Goal: Task Accomplishment & Management: Use online tool/utility

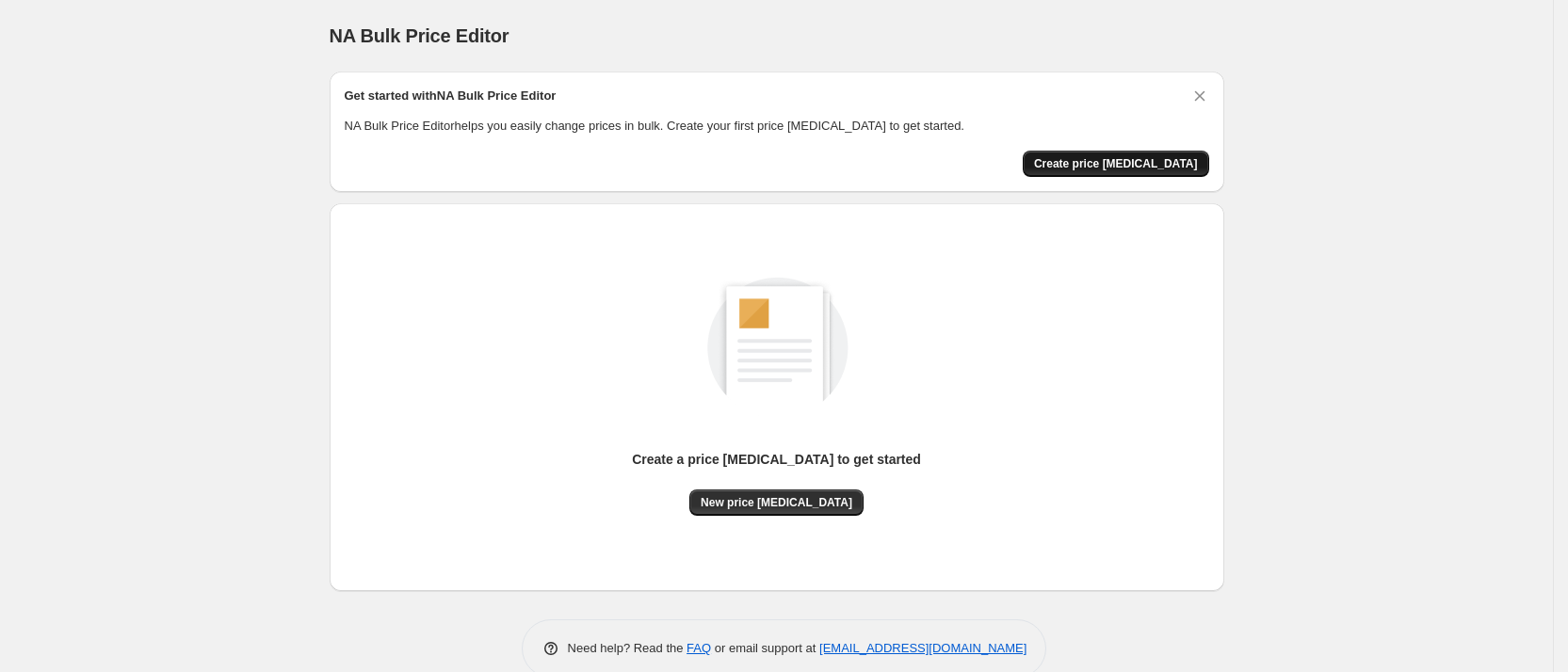
click at [1130, 161] on span "Create price [MEDICAL_DATA]" at bounding box center [1117, 164] width 164 height 15
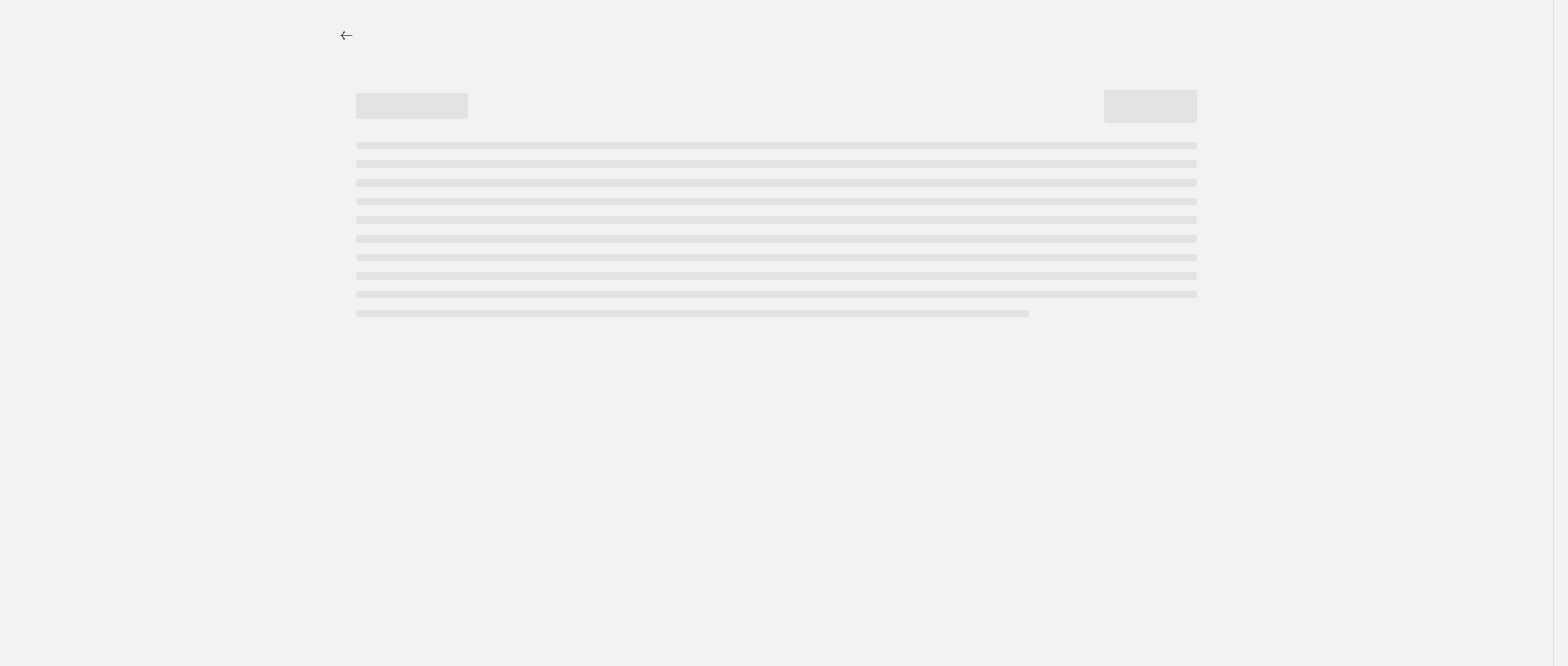
select select "percentage"
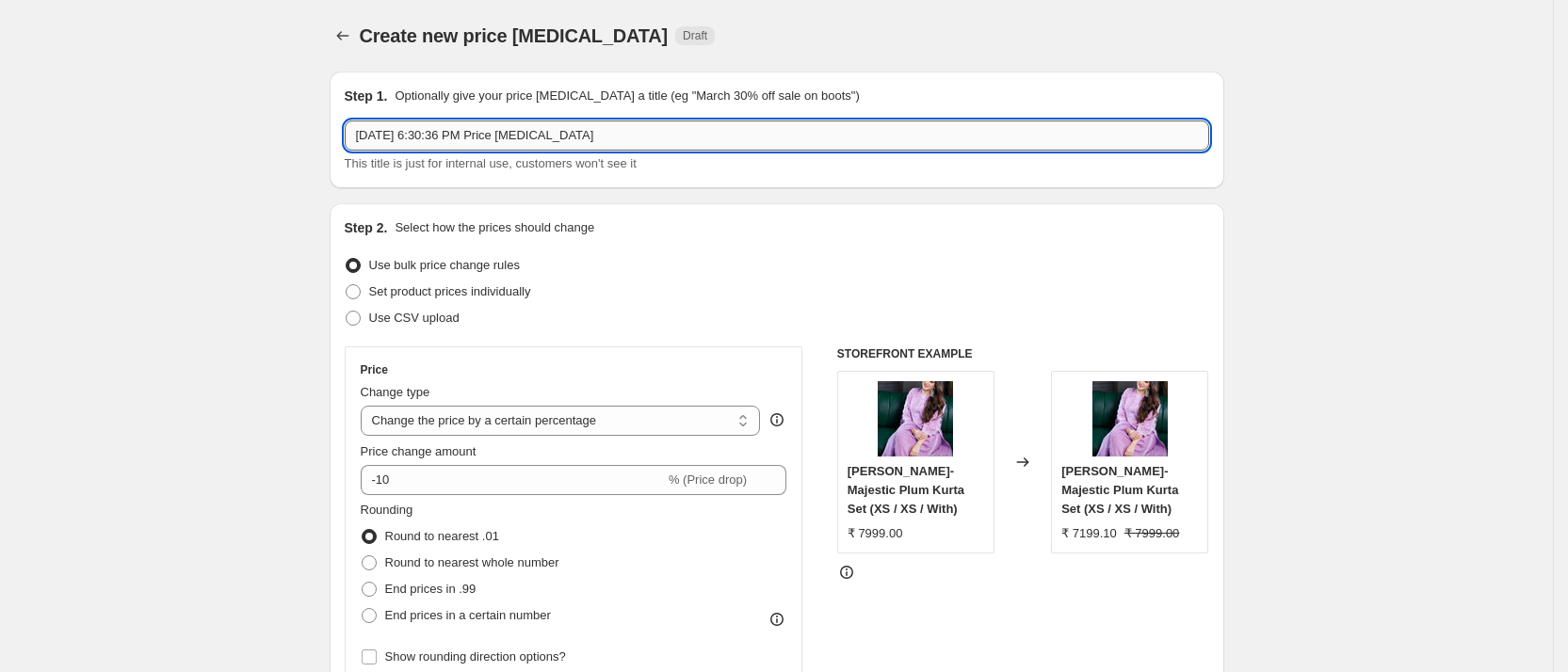
click at [576, 139] on input "Aug 13, 2025, 6:30:36 PM Price change job" at bounding box center [777, 136] width 865 height 30
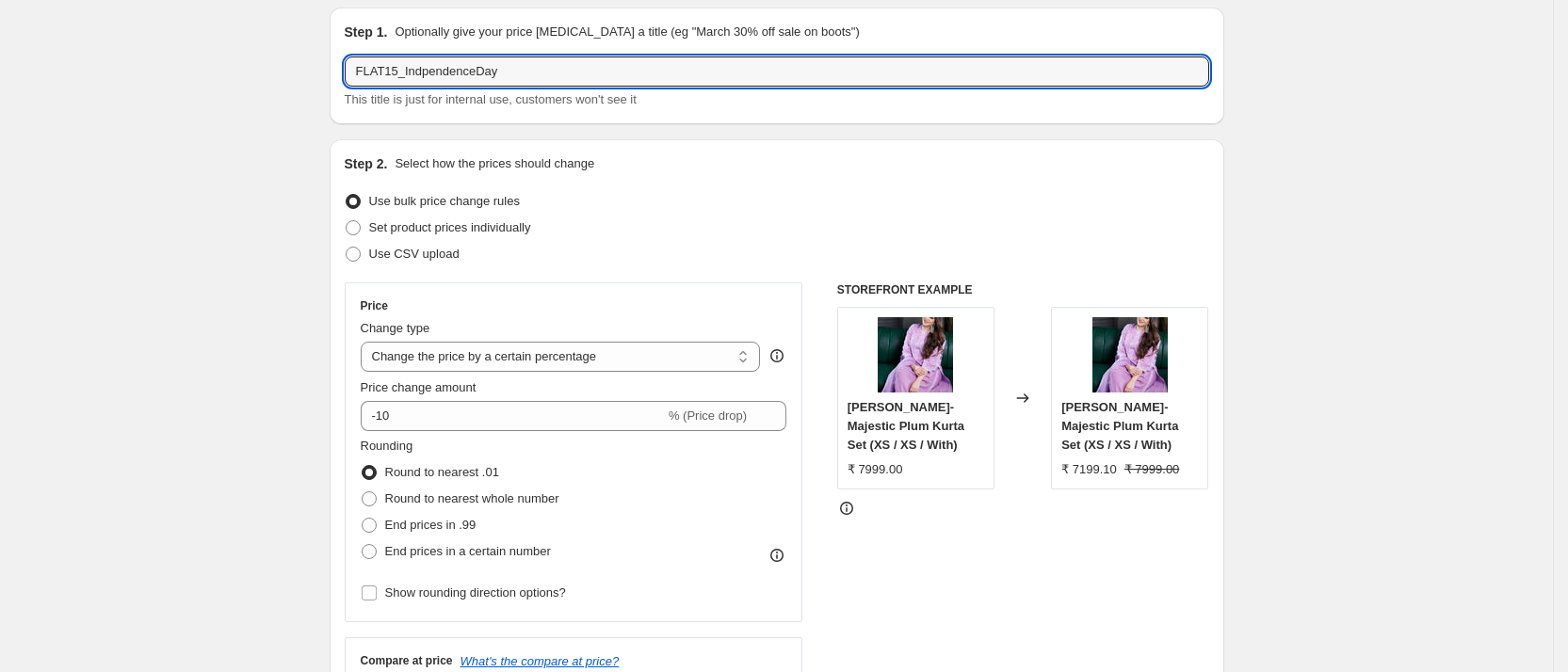
scroll to position [68, 0]
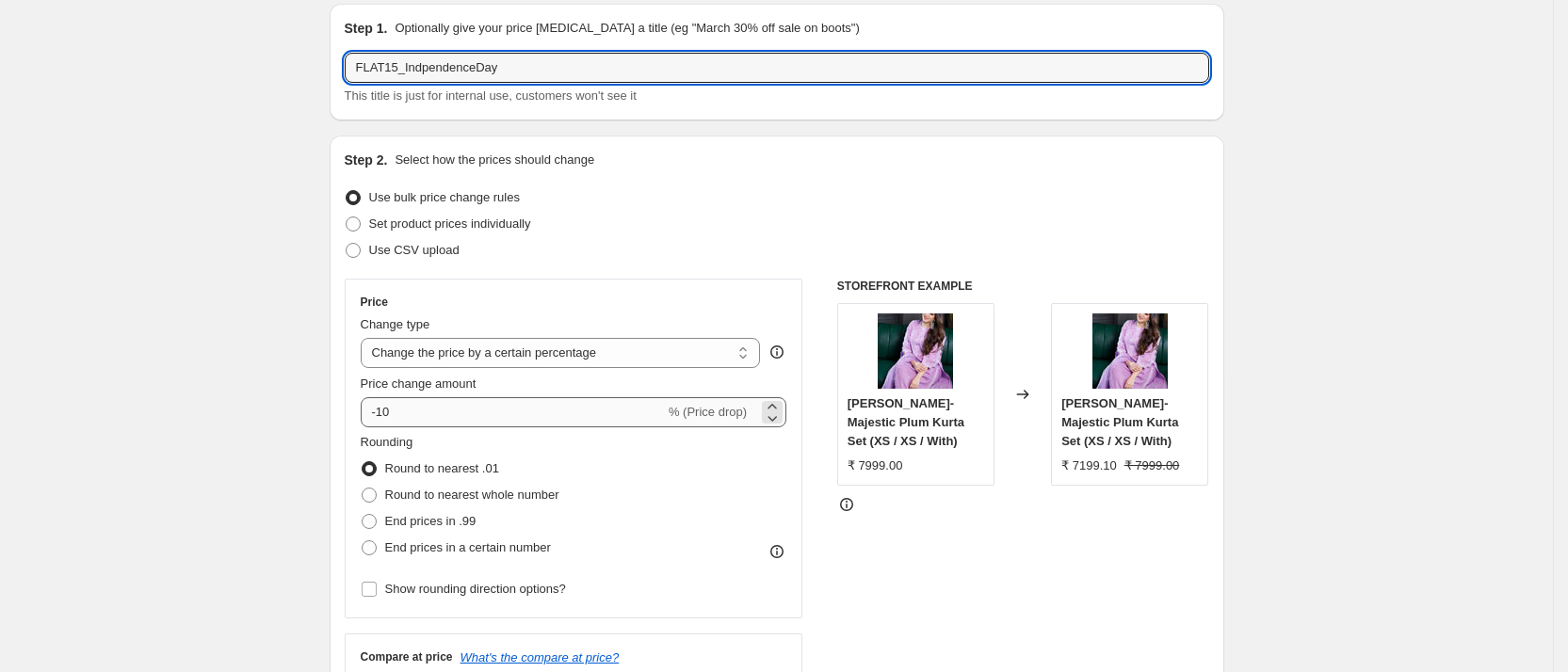
type input "FLAT15_IndpendenceDay"
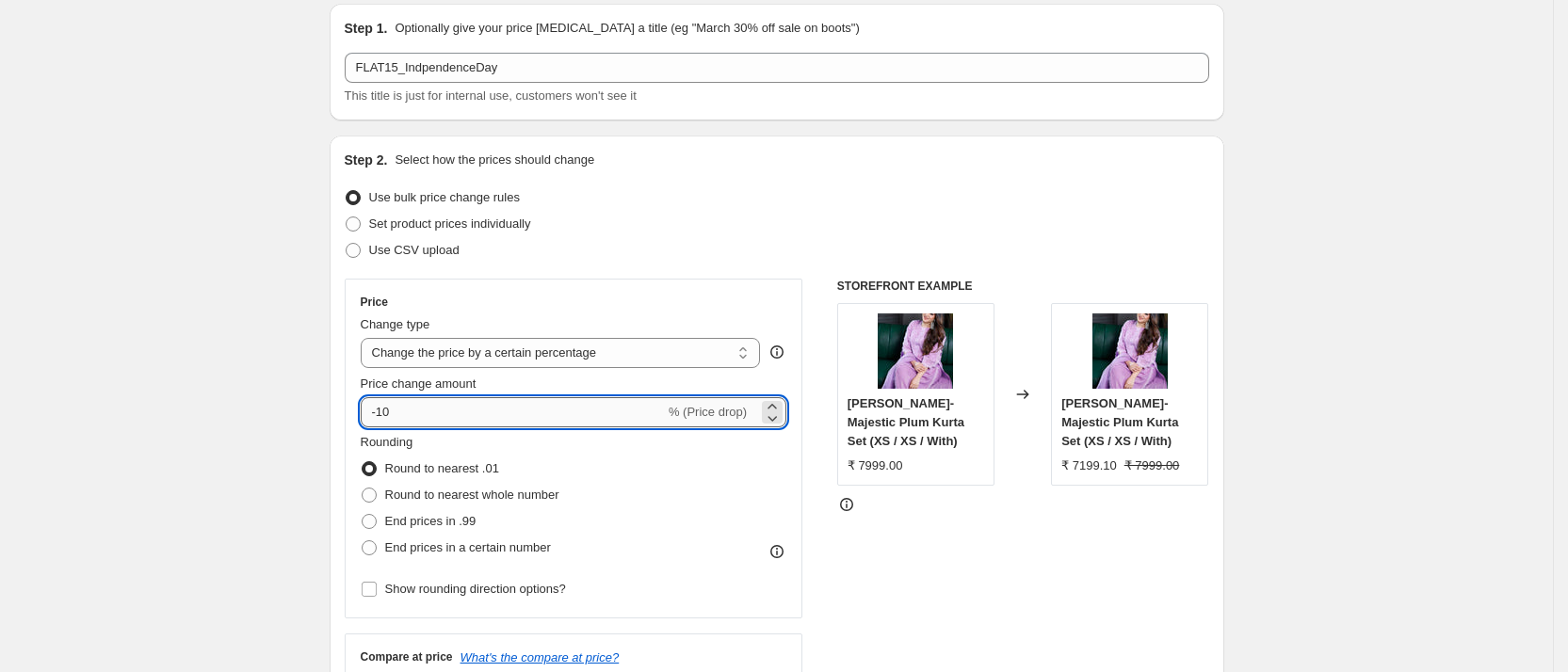
click at [482, 419] on input "-10" at bounding box center [512, 412] width 305 height 30
type input "-15"
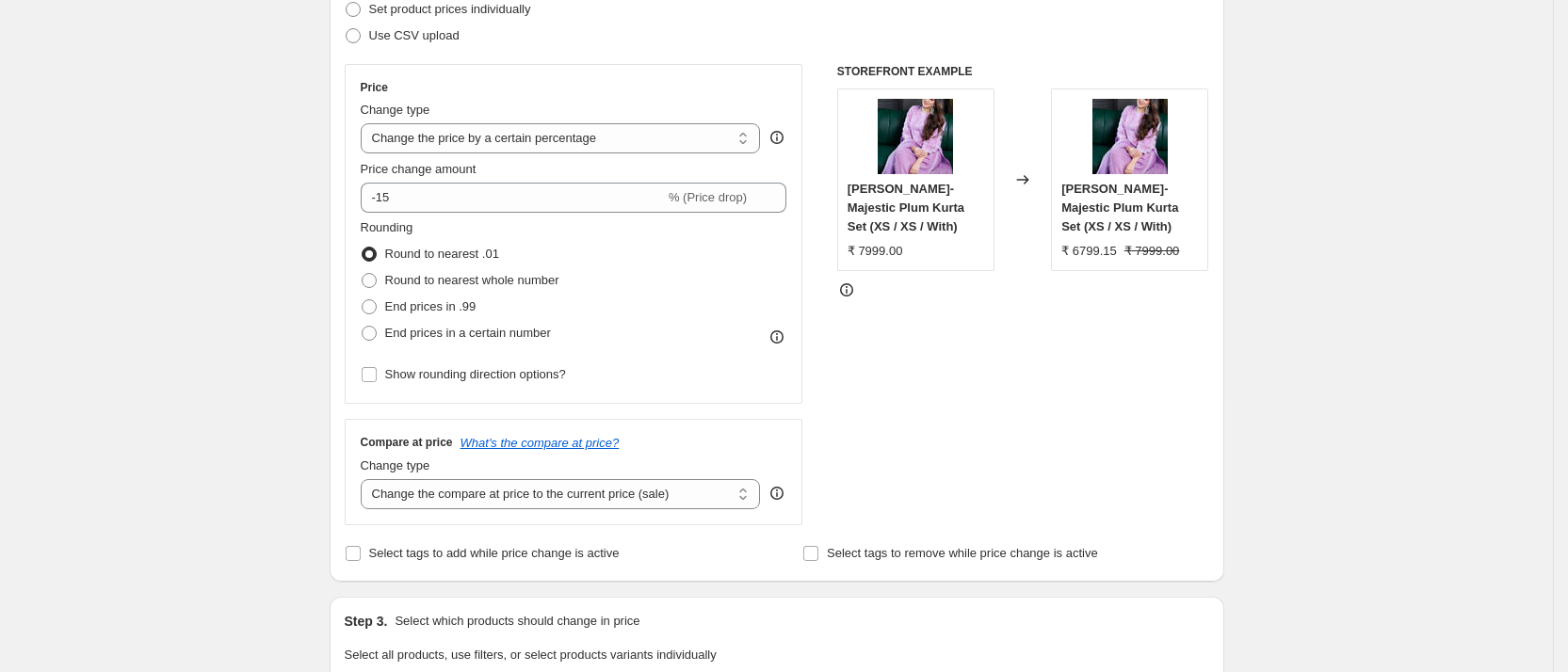
scroll to position [409, 0]
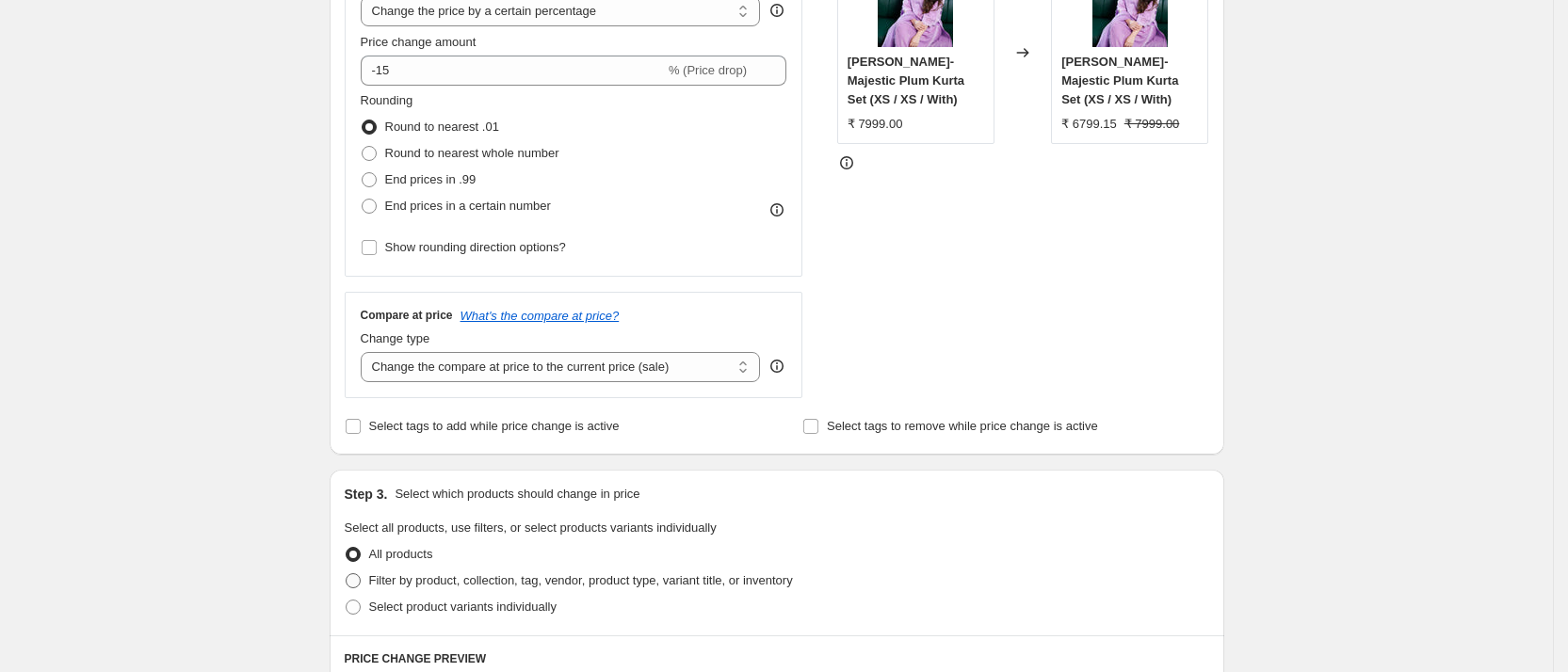
click at [541, 585] on span "Filter by product, collection, tag, vendor, product type, variant title, or inv…" at bounding box center [581, 580] width 423 height 14
click at [347, 574] on input "Filter by product, collection, tag, vendor, product type, variant title, or inv…" at bounding box center [346, 573] width 1 height 1
radio input "true"
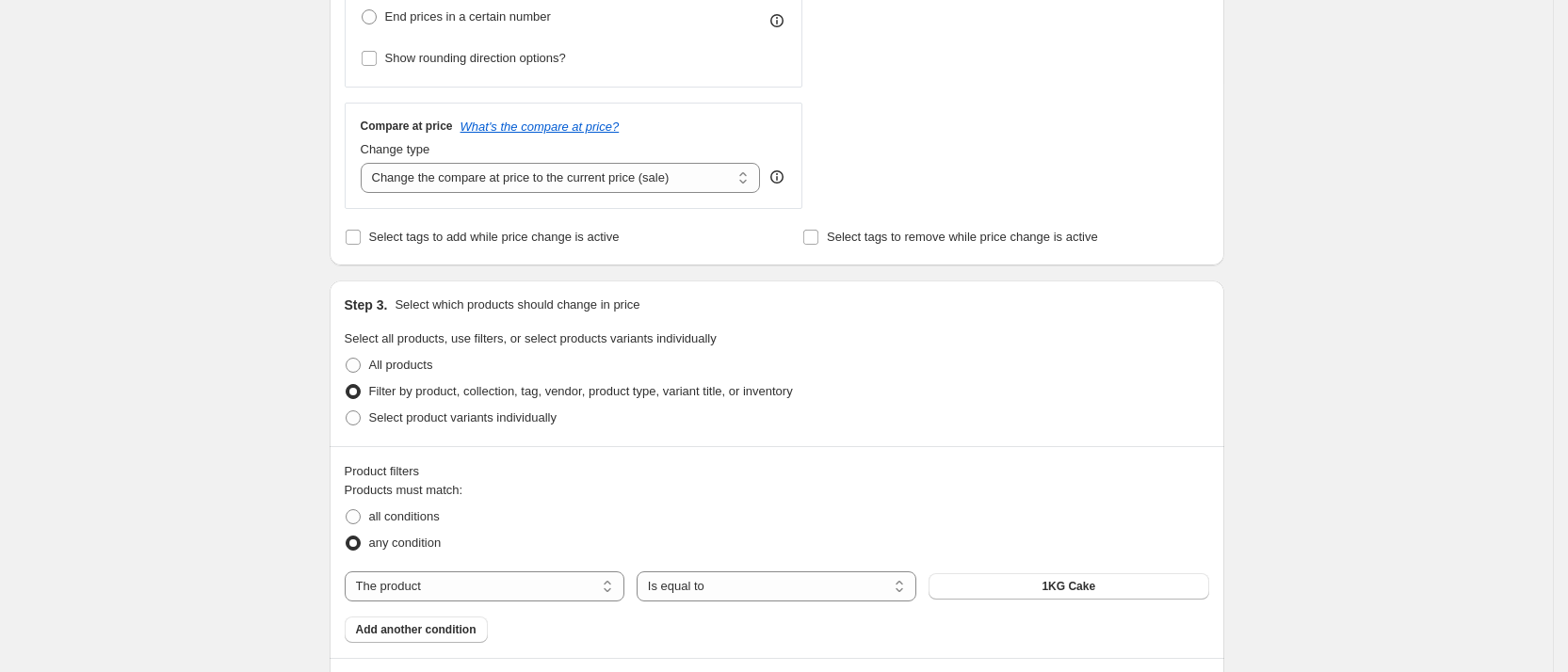
scroll to position [697, 0]
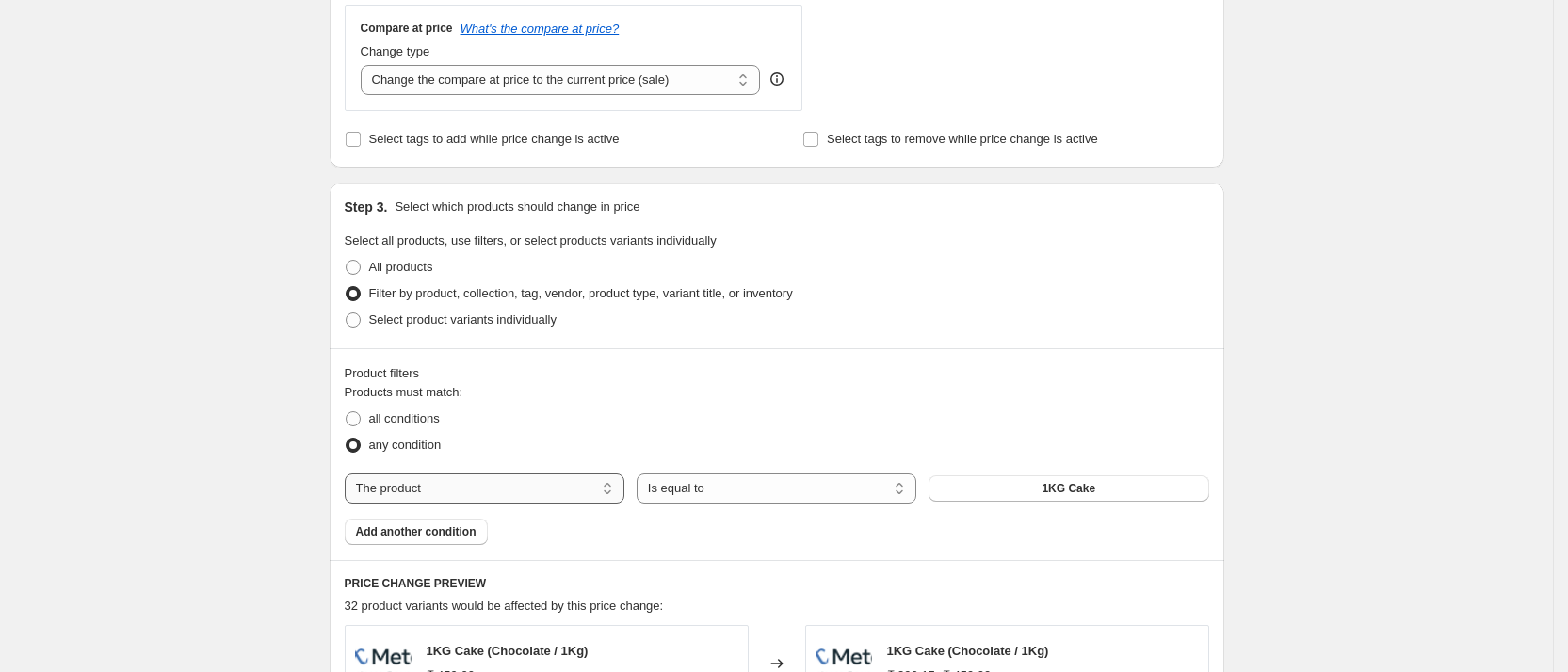
click at [586, 488] on select "The product The product's collection The product's tag The product's vendor The…" at bounding box center [484, 488] width 280 height 30
select select "collection"
click at [422, 266] on span "All products" at bounding box center [401, 267] width 64 height 14
click at [347, 261] on input "All products" at bounding box center [346, 260] width 1 height 1
radio input "true"
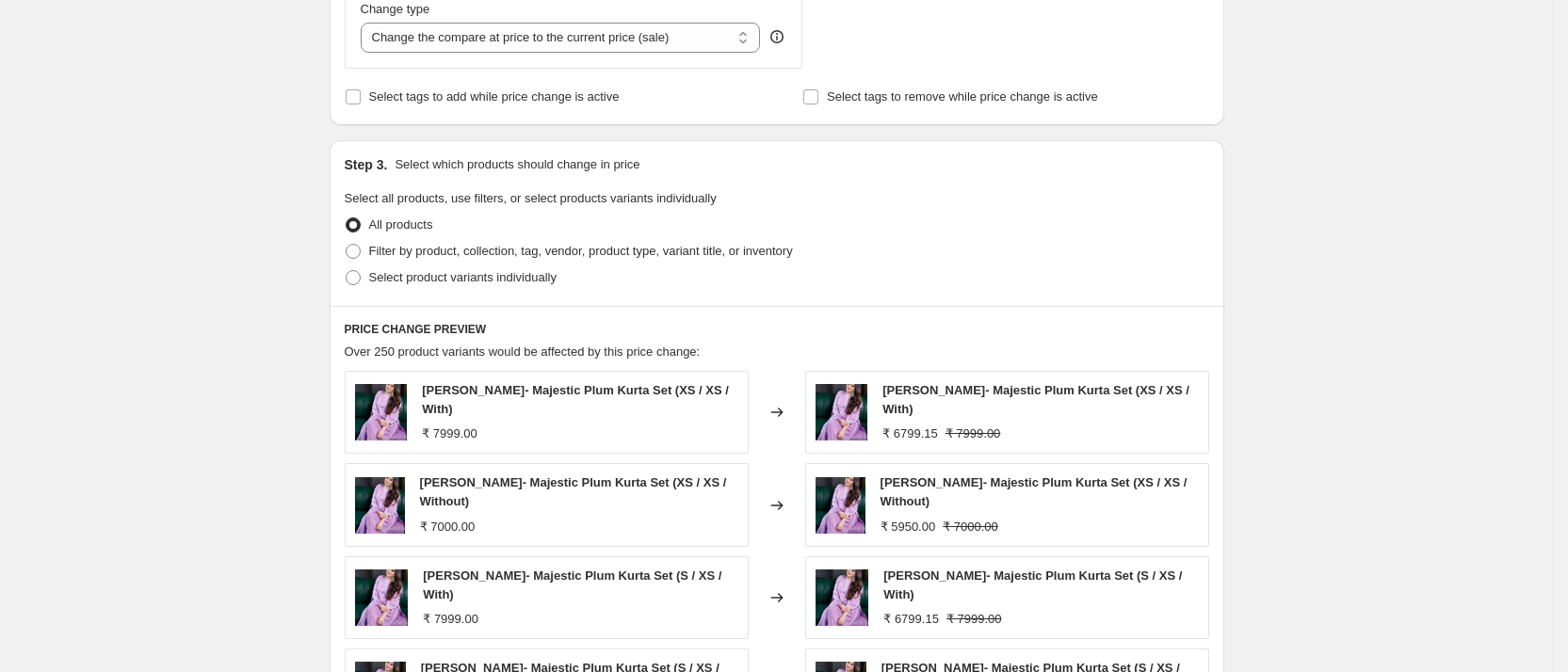
scroll to position [736, 0]
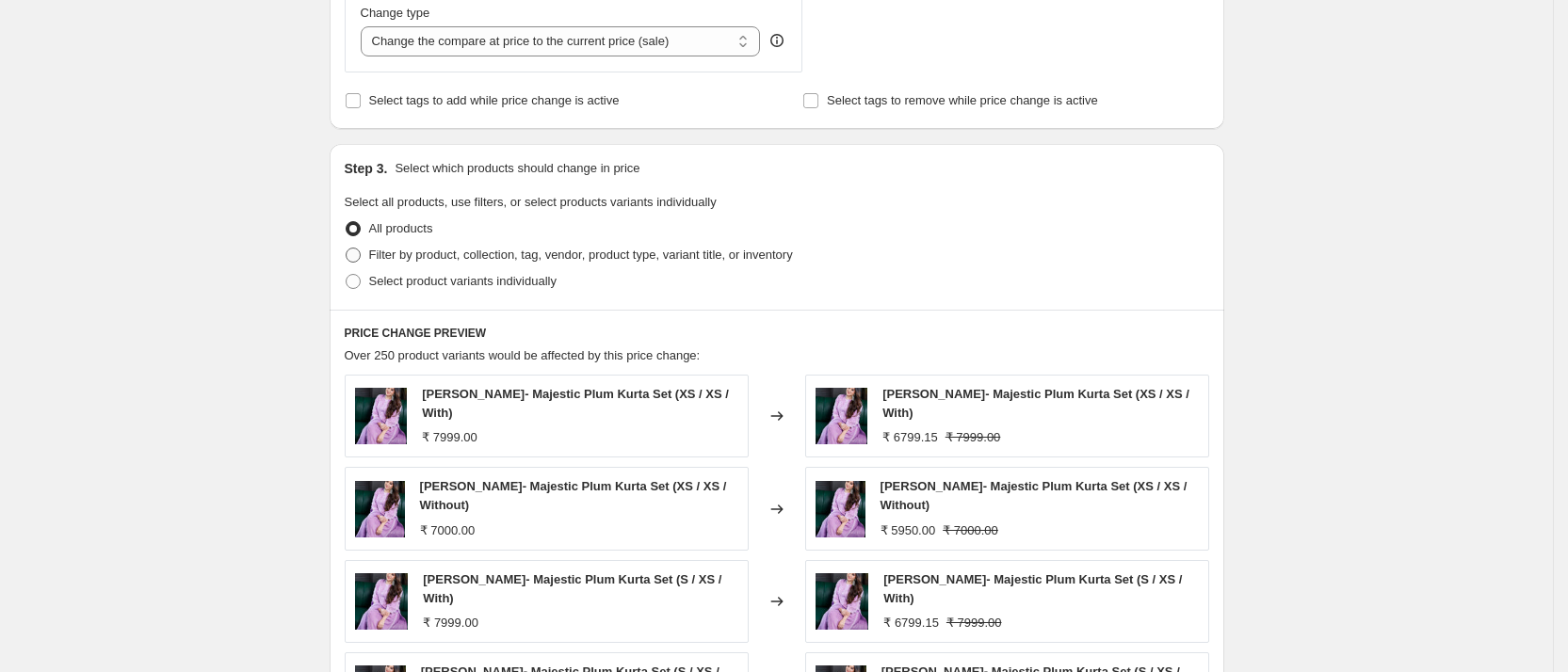
click at [493, 248] on span "Filter by product, collection, tag, vendor, product type, variant title, or inv…" at bounding box center [581, 255] width 423 height 14
click at [347, 248] on input "Filter by product, collection, tag, vendor, product type, variant title, or inv…" at bounding box center [346, 248] width 1 height 1
radio input "true"
select select "collection"
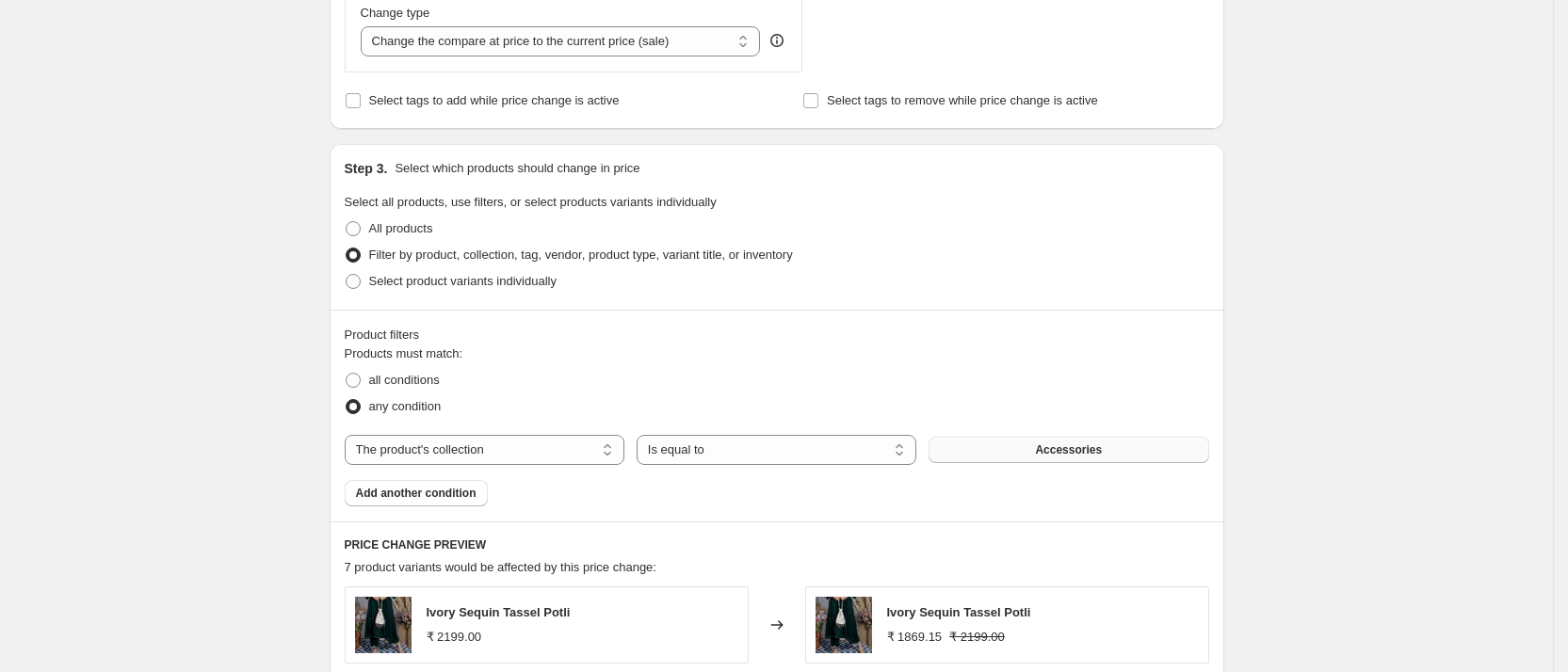
click at [985, 452] on button "Accessories" at bounding box center [1069, 450] width 280 height 26
click at [466, 495] on span "Add another condition" at bounding box center [415, 493] width 121 height 15
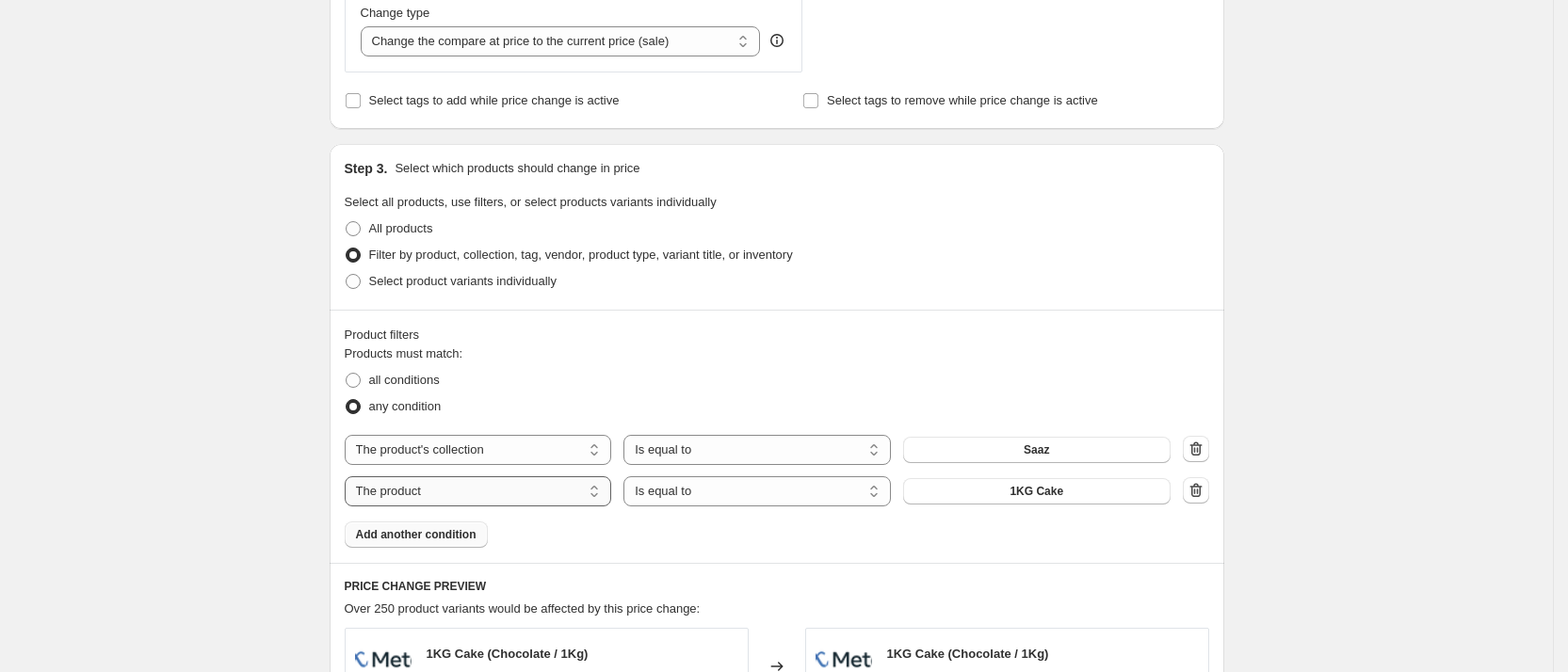
click at [535, 489] on select "The product The product's collection The product's tag The product's vendor The…" at bounding box center [478, 491] width 268 height 30
select select "collection"
click at [1027, 492] on span "Accessories" at bounding box center [1036, 491] width 67 height 15
click at [475, 533] on span "Add another condition" at bounding box center [415, 534] width 121 height 15
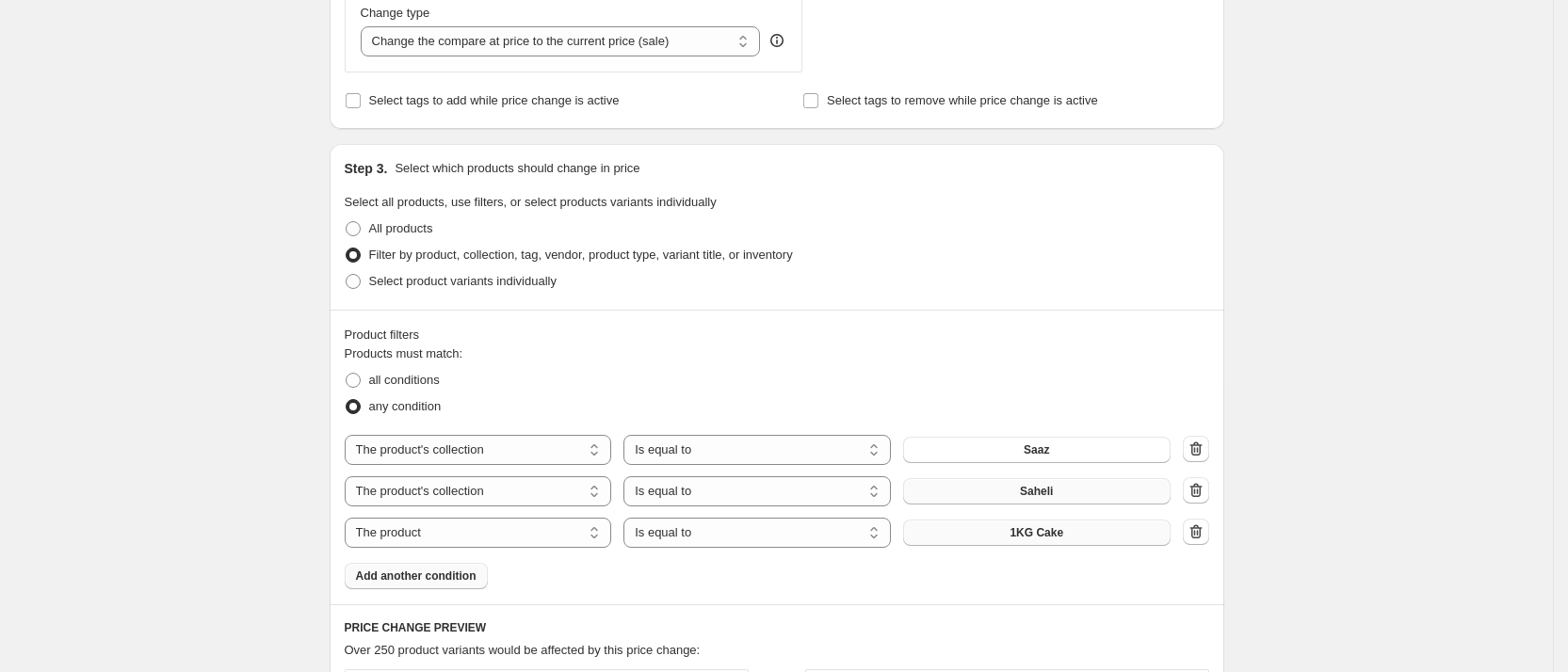
click at [1034, 529] on span "1KG Cake" at bounding box center [1037, 532] width 54 height 15
click at [470, 534] on select "The product The product's collection The product's tag The product's vendor The…" at bounding box center [478, 533] width 268 height 30
select select "collection"
click at [1063, 545] on button "Accessories" at bounding box center [1037, 533] width 268 height 26
click at [454, 575] on span "Add another condition" at bounding box center [415, 576] width 121 height 15
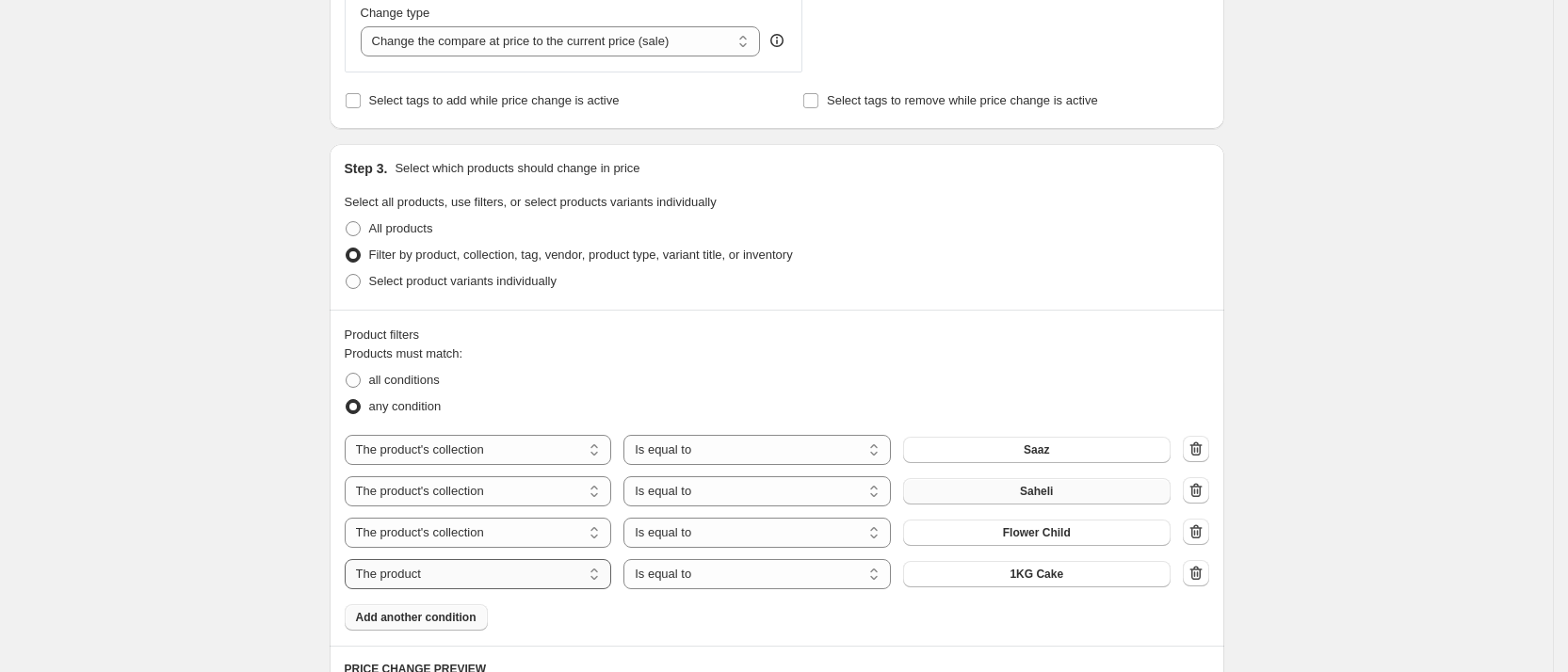
click at [518, 579] on select "The product The product's collection The product's tag The product's vendor The…" at bounding box center [478, 574] width 268 height 30
select select "collection"
click at [1042, 581] on span "Accessories" at bounding box center [1036, 574] width 67 height 15
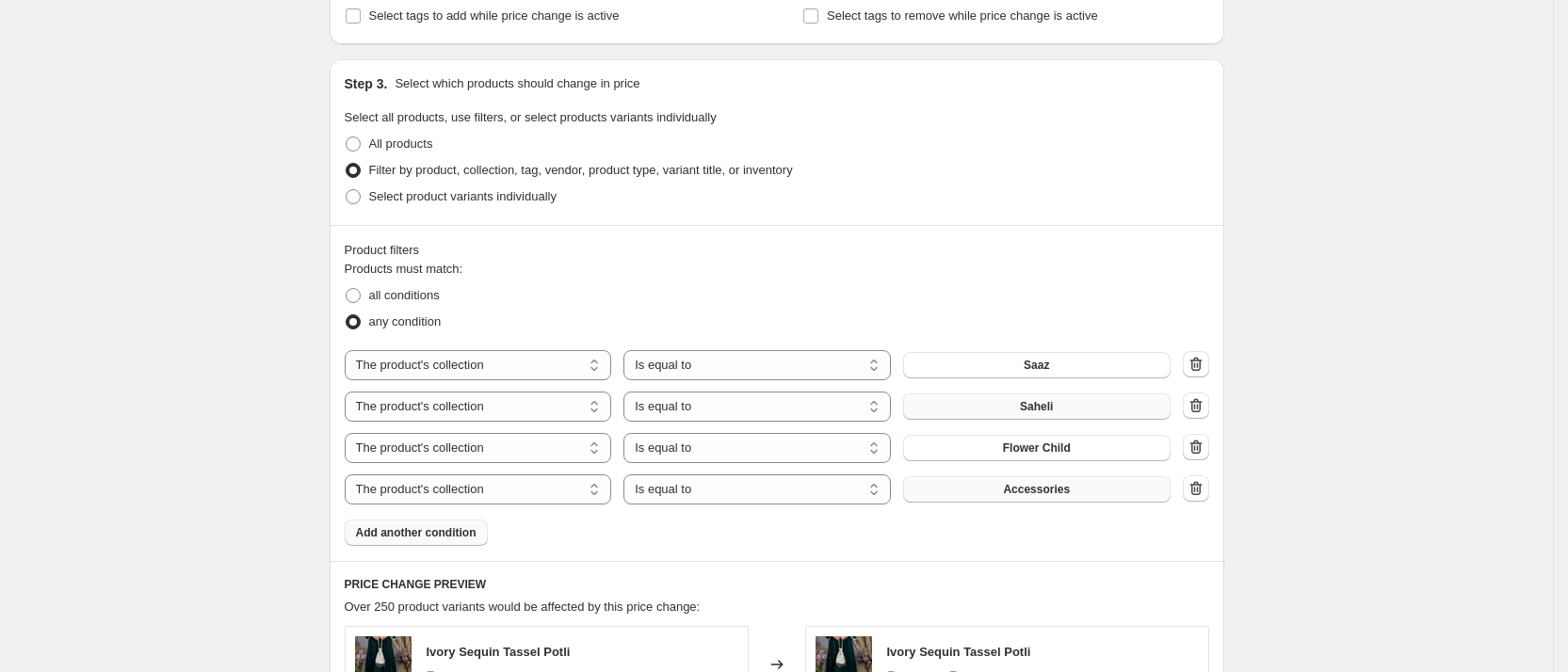
click at [991, 484] on button "Accessories" at bounding box center [1037, 489] width 268 height 26
click at [462, 534] on span "Add another condition" at bounding box center [415, 532] width 121 height 15
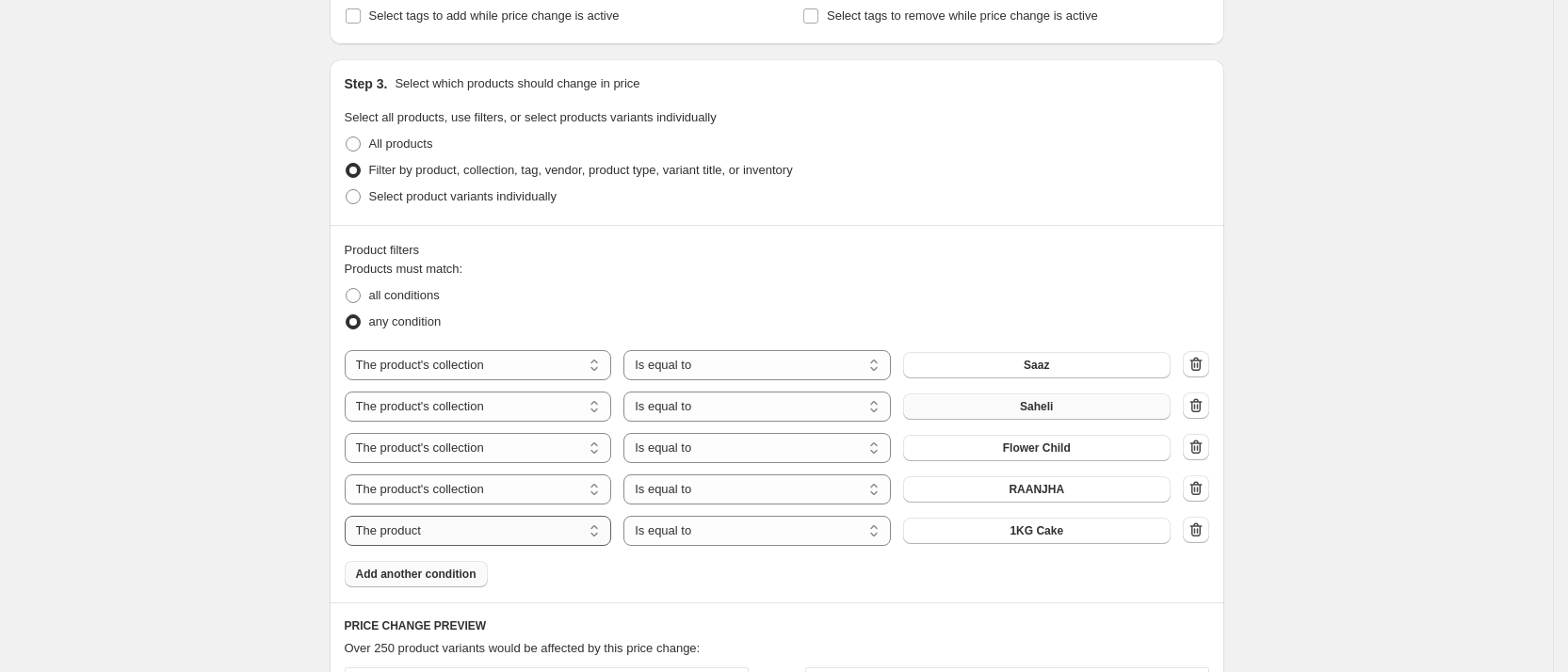
click at [462, 536] on select "The product The product's collection The product's tag The product's vendor The…" at bounding box center [478, 531] width 268 height 30
select select "collection"
click at [993, 536] on button "Accessories" at bounding box center [1037, 531] width 268 height 26
click at [475, 577] on span "Add another condition" at bounding box center [415, 574] width 121 height 15
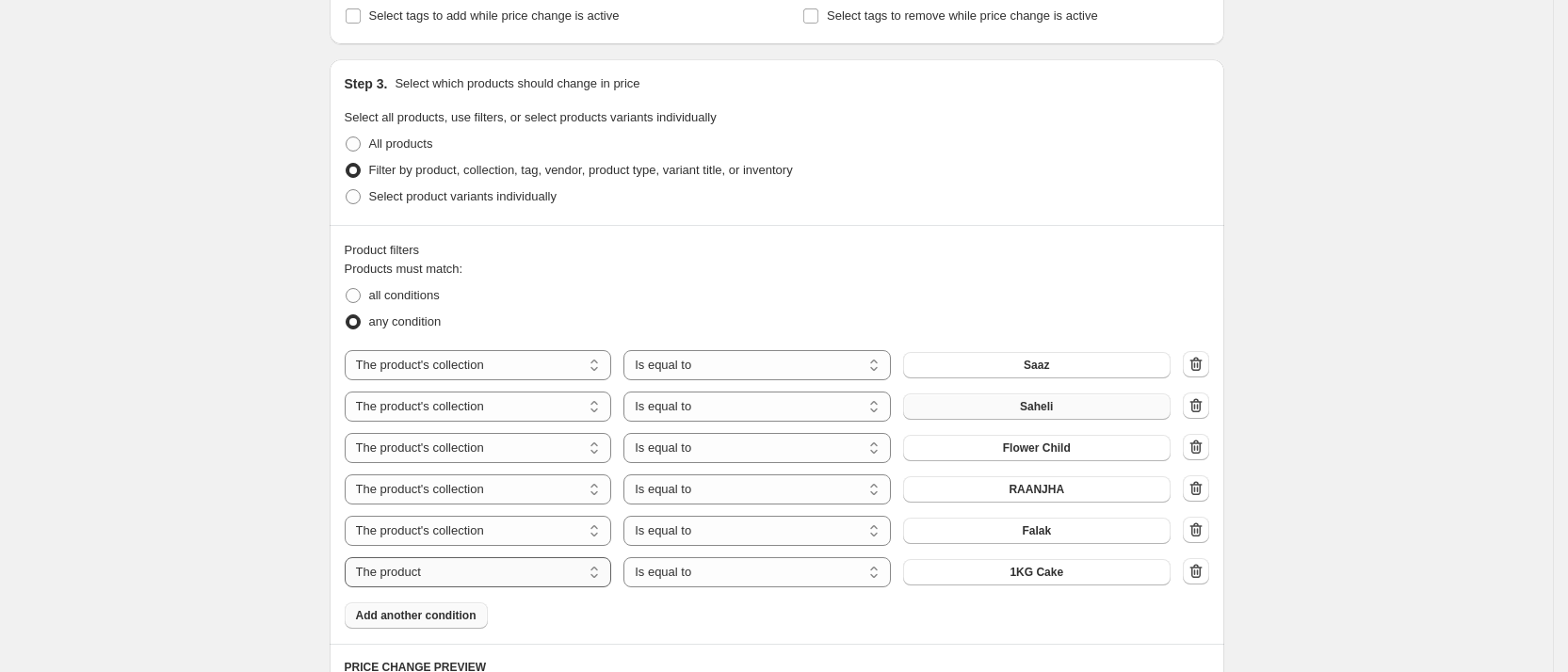
click at [524, 576] on select "The product The product's collection The product's tag The product's vendor The…" at bounding box center [478, 572] width 268 height 30
select select "collection"
click at [1101, 570] on button "Accessories" at bounding box center [1037, 572] width 268 height 26
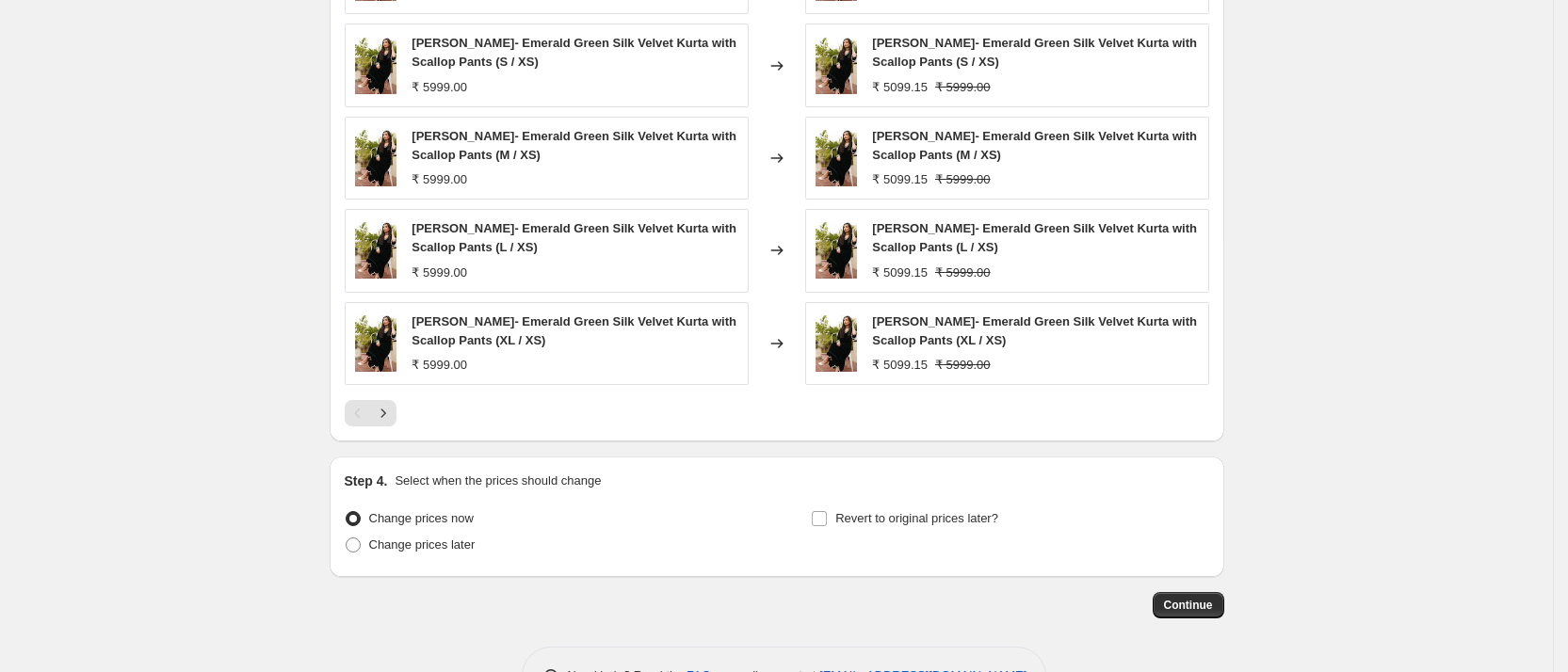
scroll to position [1660, 0]
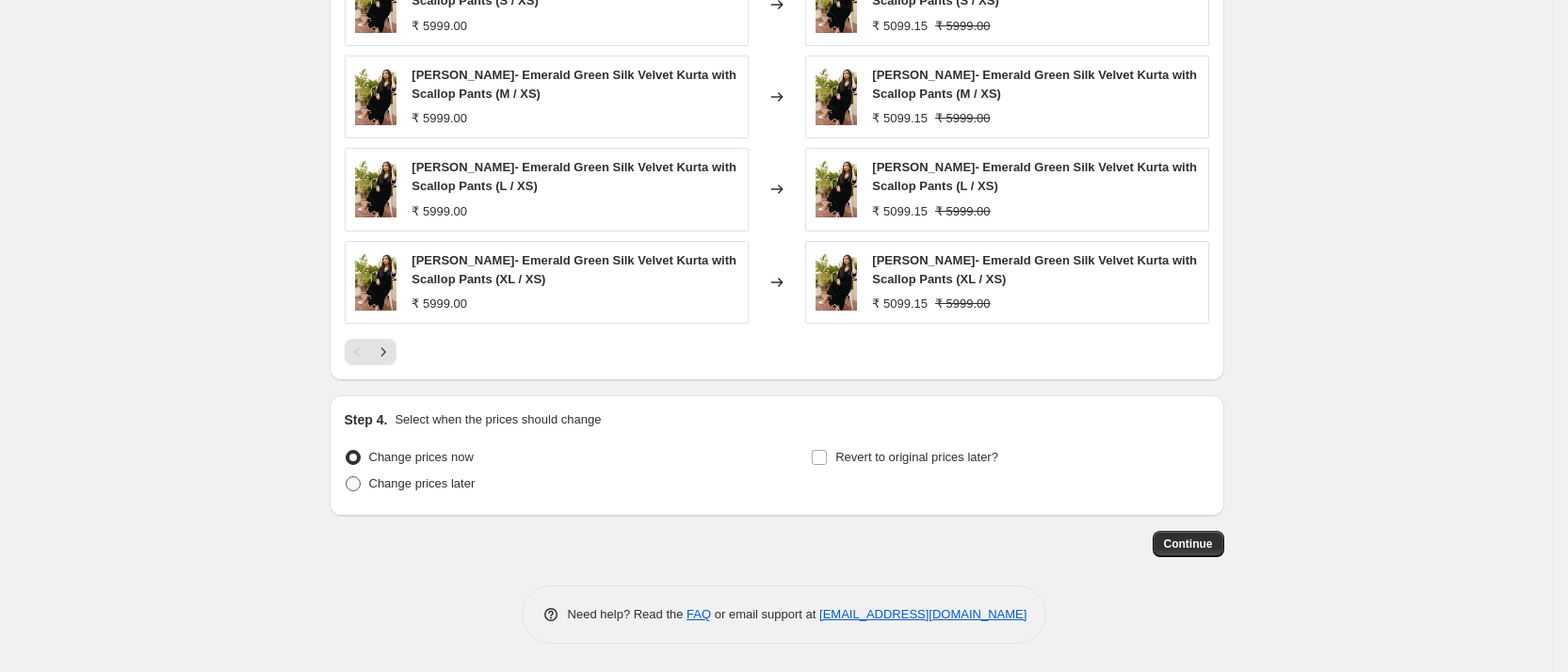
click at [447, 487] on span "Change prices later" at bounding box center [422, 483] width 107 height 14
click at [347, 477] on input "Change prices later" at bounding box center [346, 476] width 1 height 1
radio input "true"
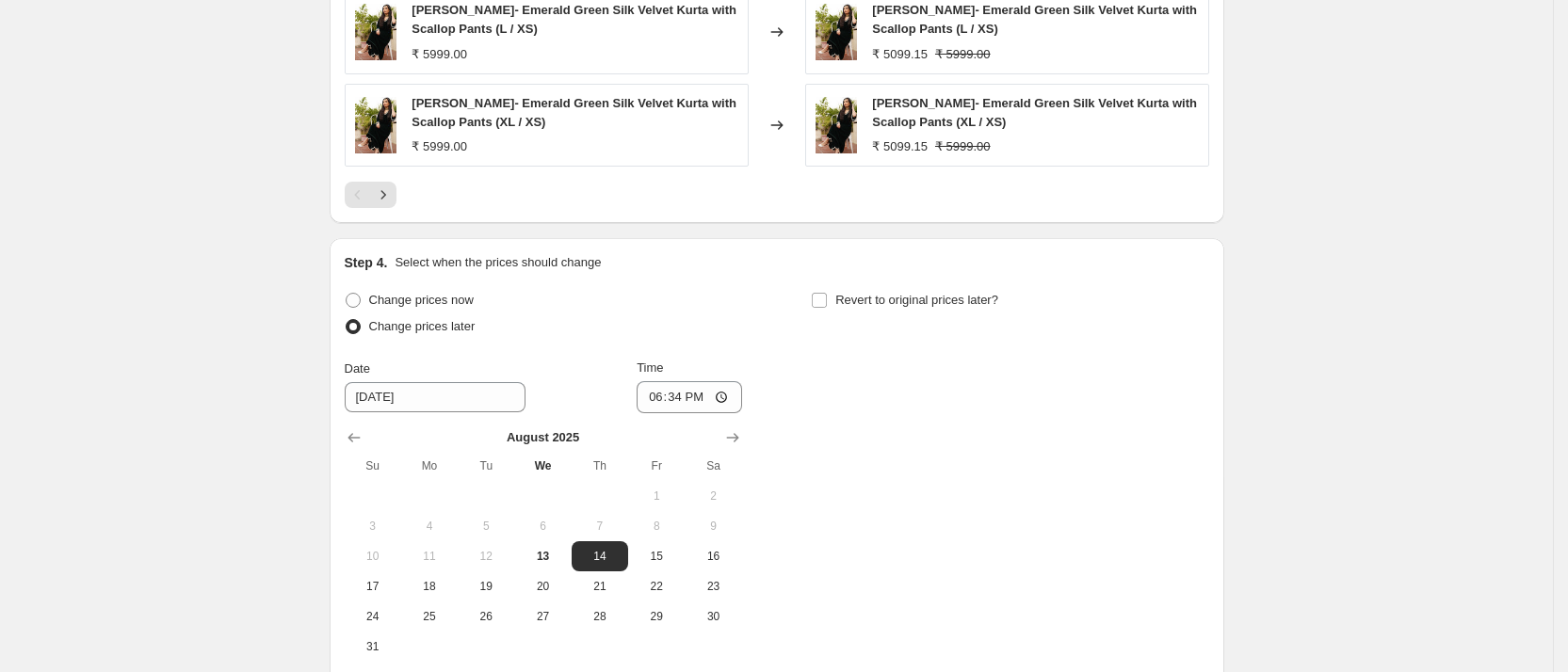
scroll to position [1817, 0]
click at [654, 397] on input "18:34" at bounding box center [690, 396] width 106 height 32
type input "20:00"
click at [906, 424] on div "Change prices now Change prices later Date 8/14/2025 Time 20:00 August 2025 Su …" at bounding box center [777, 473] width 865 height 374
click at [888, 305] on span "Revert to original prices later?" at bounding box center [917, 299] width 163 height 14
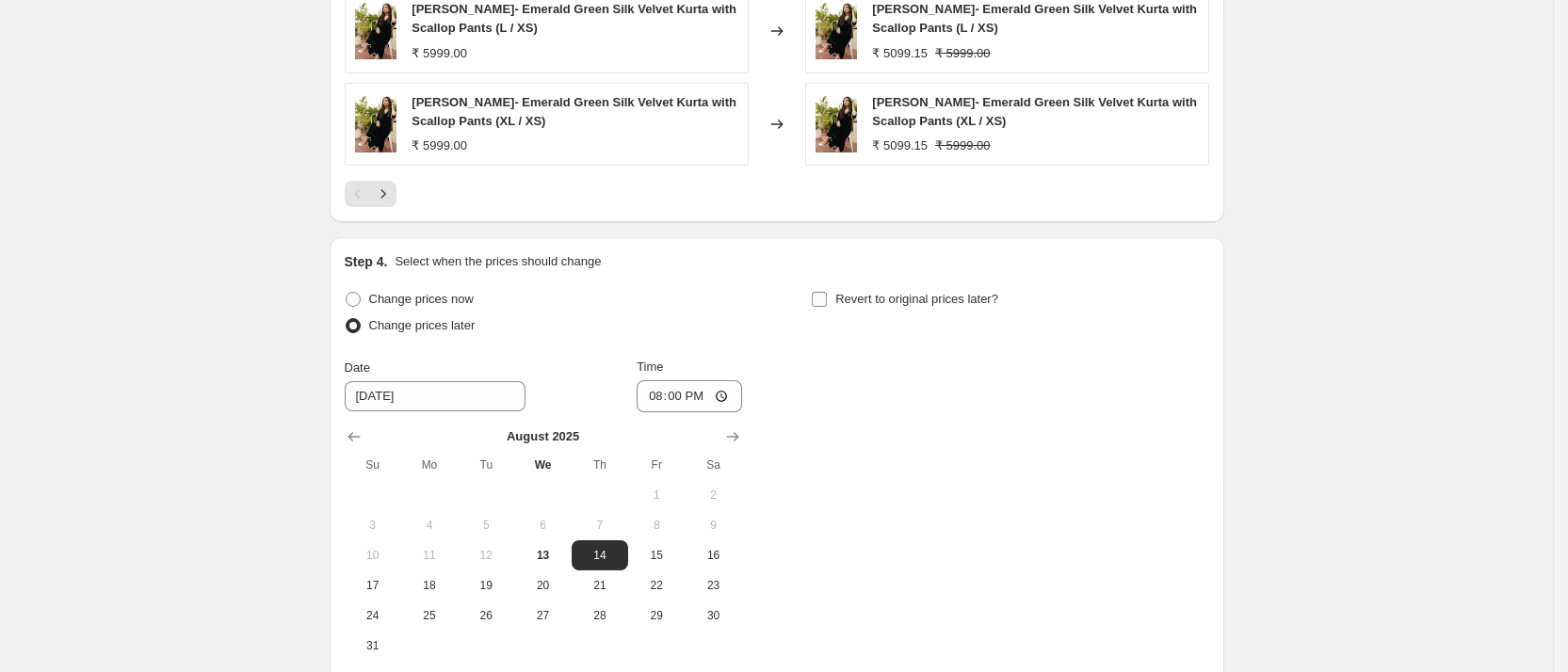
click at [827, 305] on input "Revert to original prices later?" at bounding box center [819, 299] width 15 height 15
checkbox input "true"
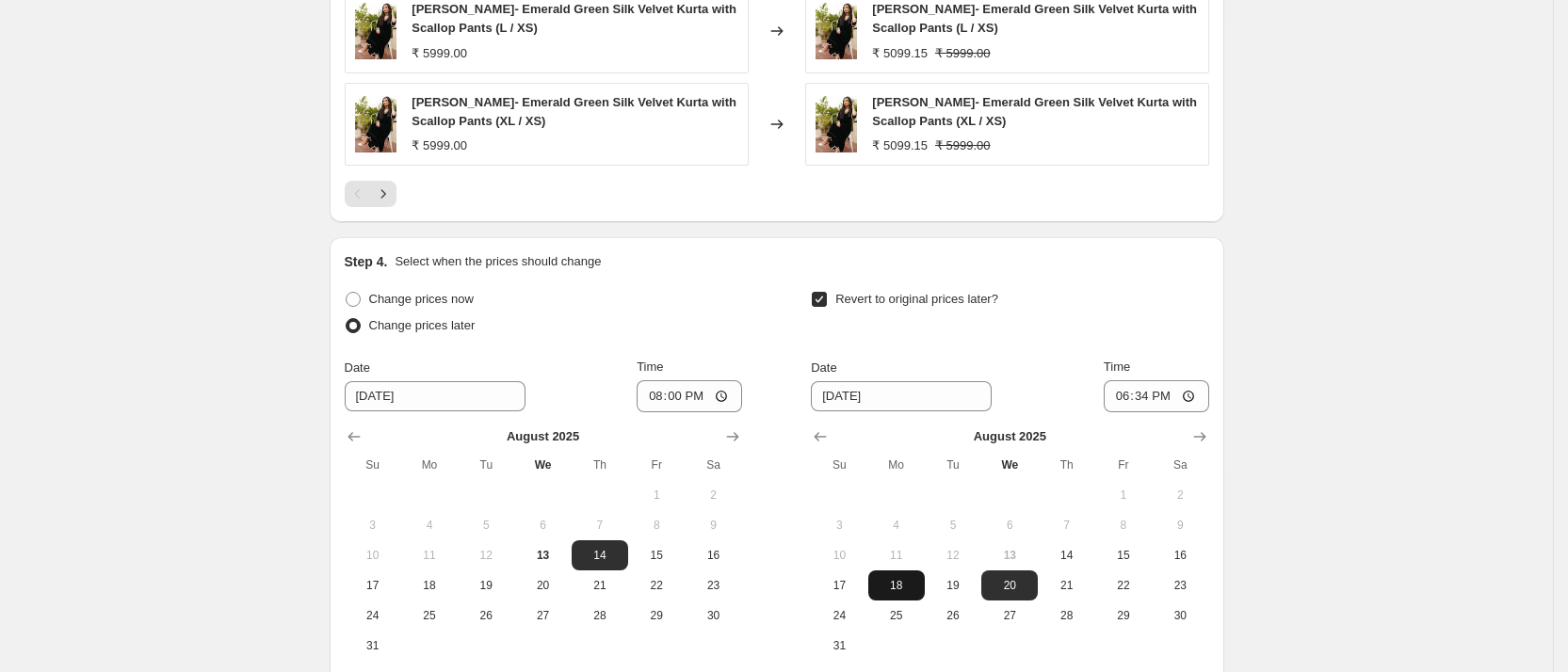
click at [898, 587] on span "18" at bounding box center [896, 585] width 41 height 15
type input "8/18/2025"
click at [1124, 388] on input "18:34" at bounding box center [1157, 396] width 106 height 32
click at [1175, 403] on input "23:00" at bounding box center [1157, 396] width 106 height 32
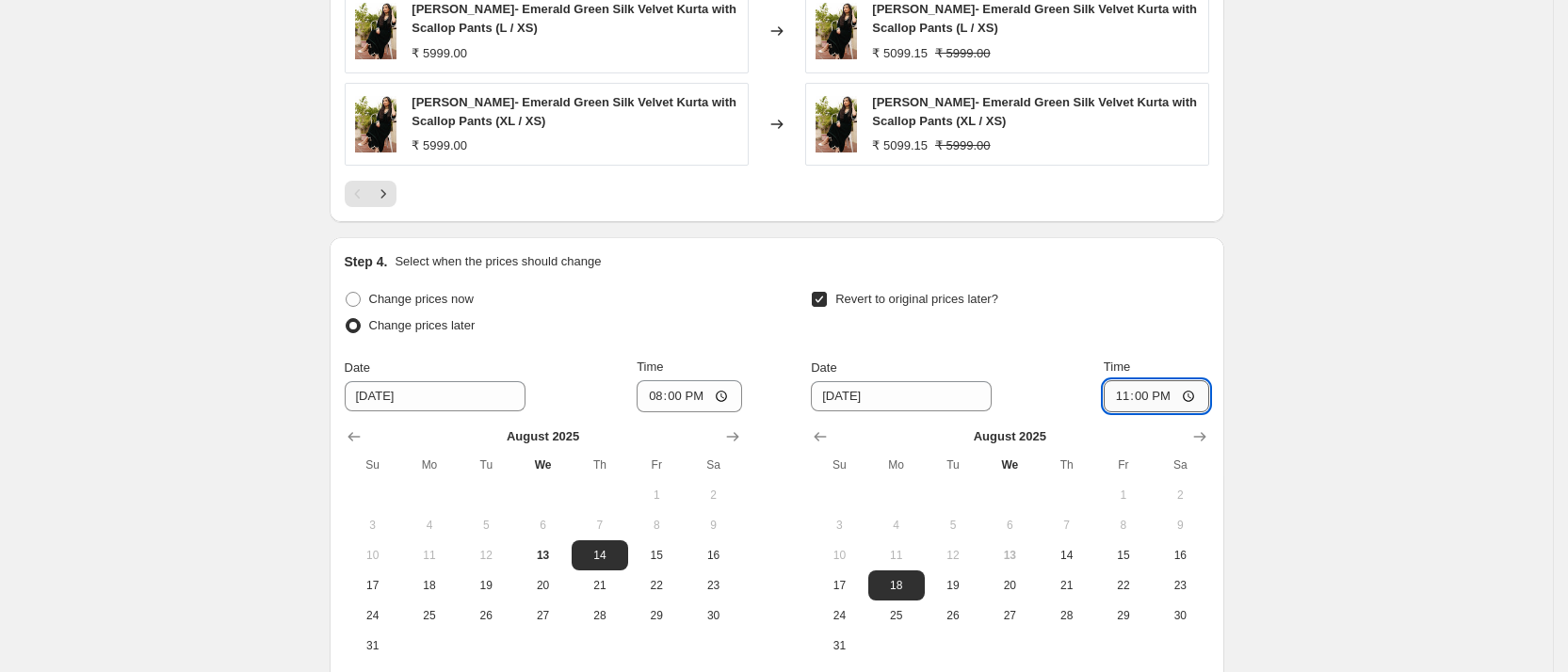
click at [1175, 403] on input "23:00" at bounding box center [1157, 396] width 106 height 32
click at [1193, 398] on input "23:00" at bounding box center [1157, 396] width 106 height 32
type input "11:00"
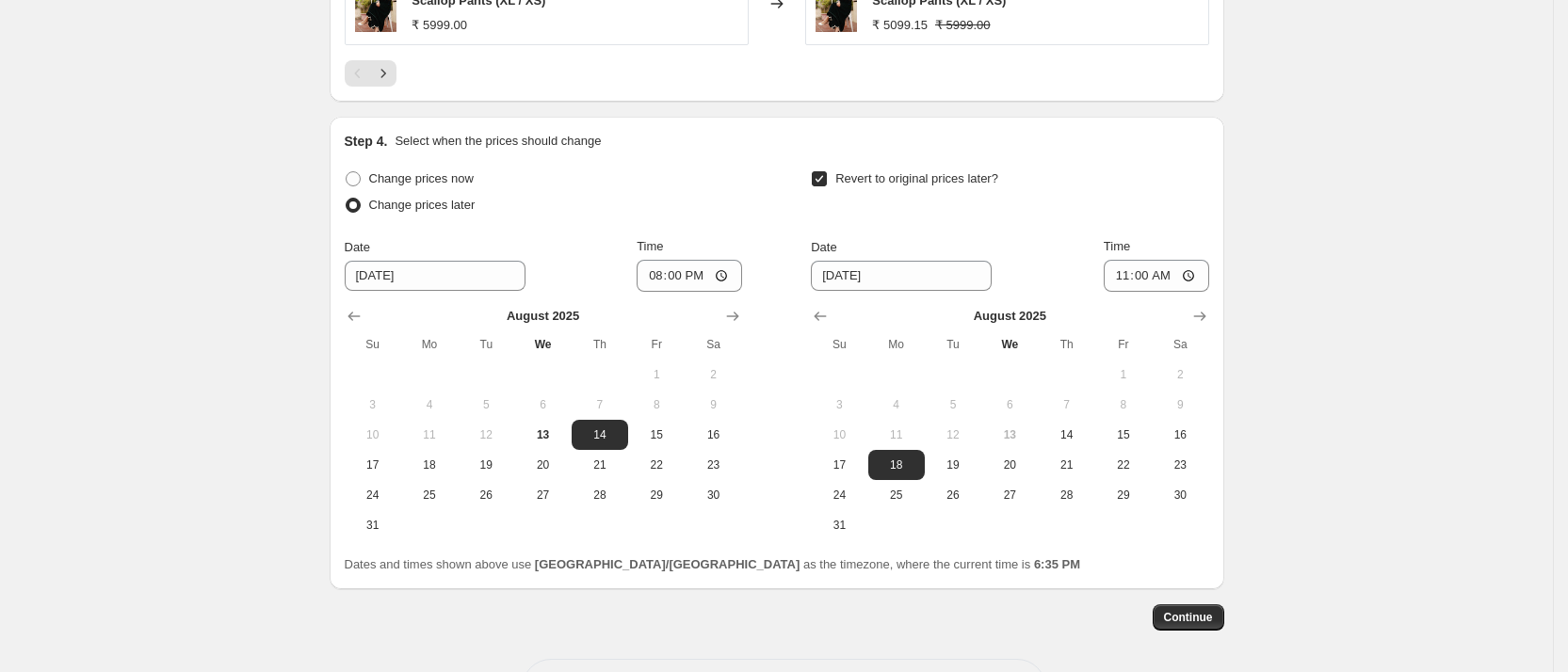
scroll to position [2011, 0]
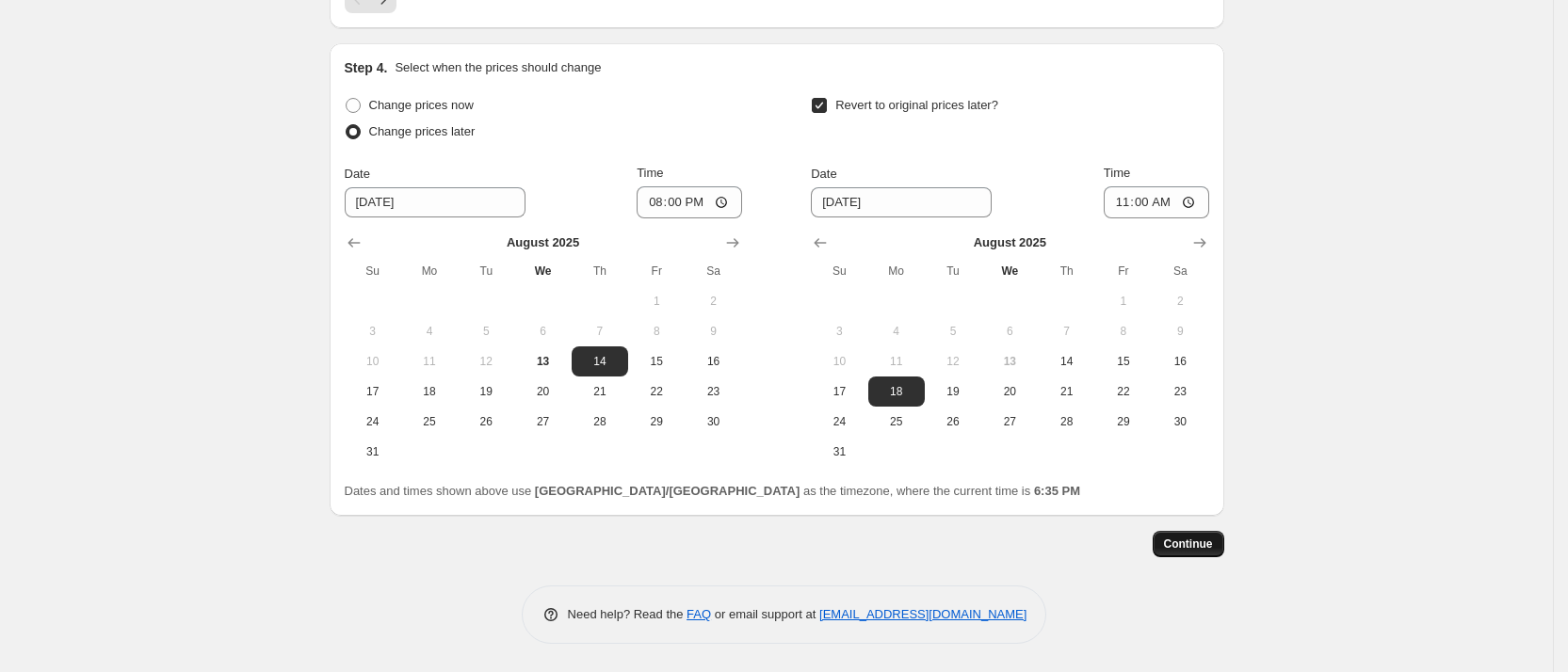
click at [1189, 542] on span "Continue" at bounding box center [1188, 544] width 49 height 15
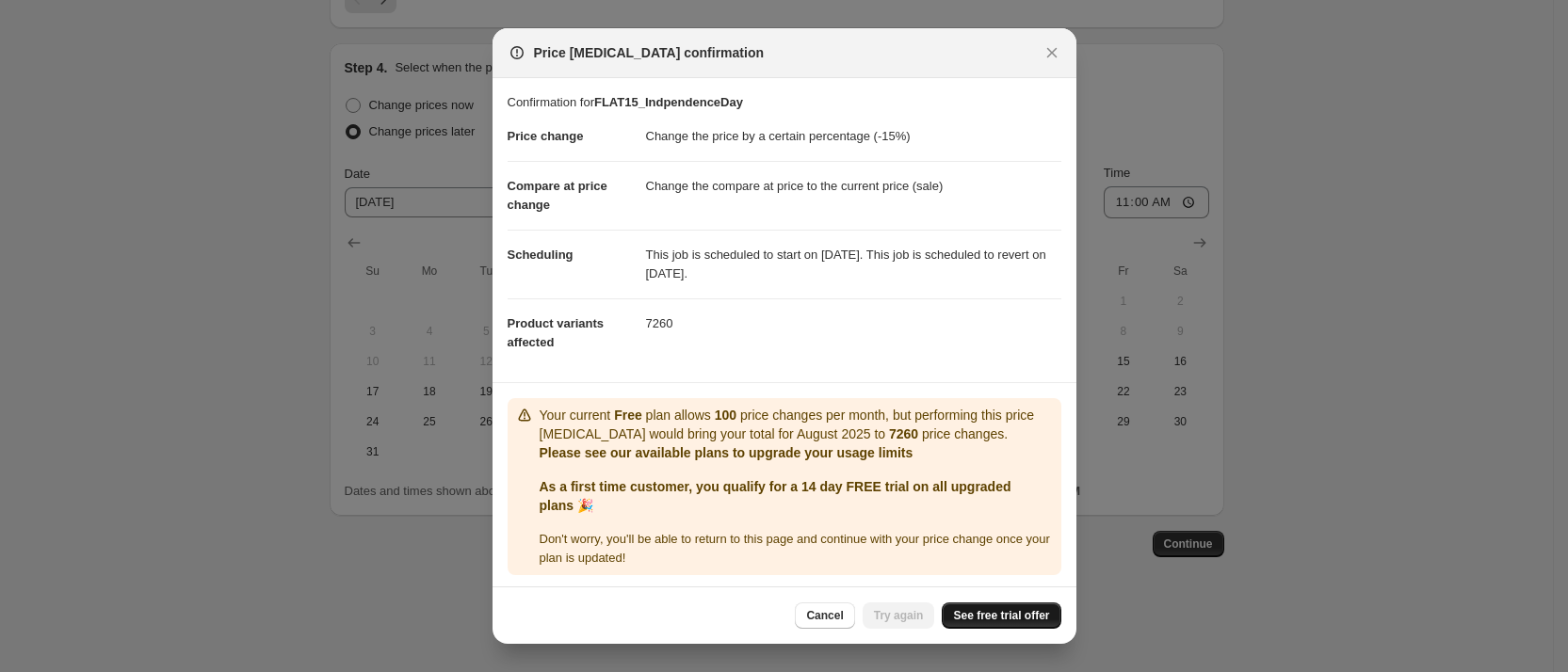
click at [979, 611] on span "See free trial offer" at bounding box center [1001, 615] width 96 height 15
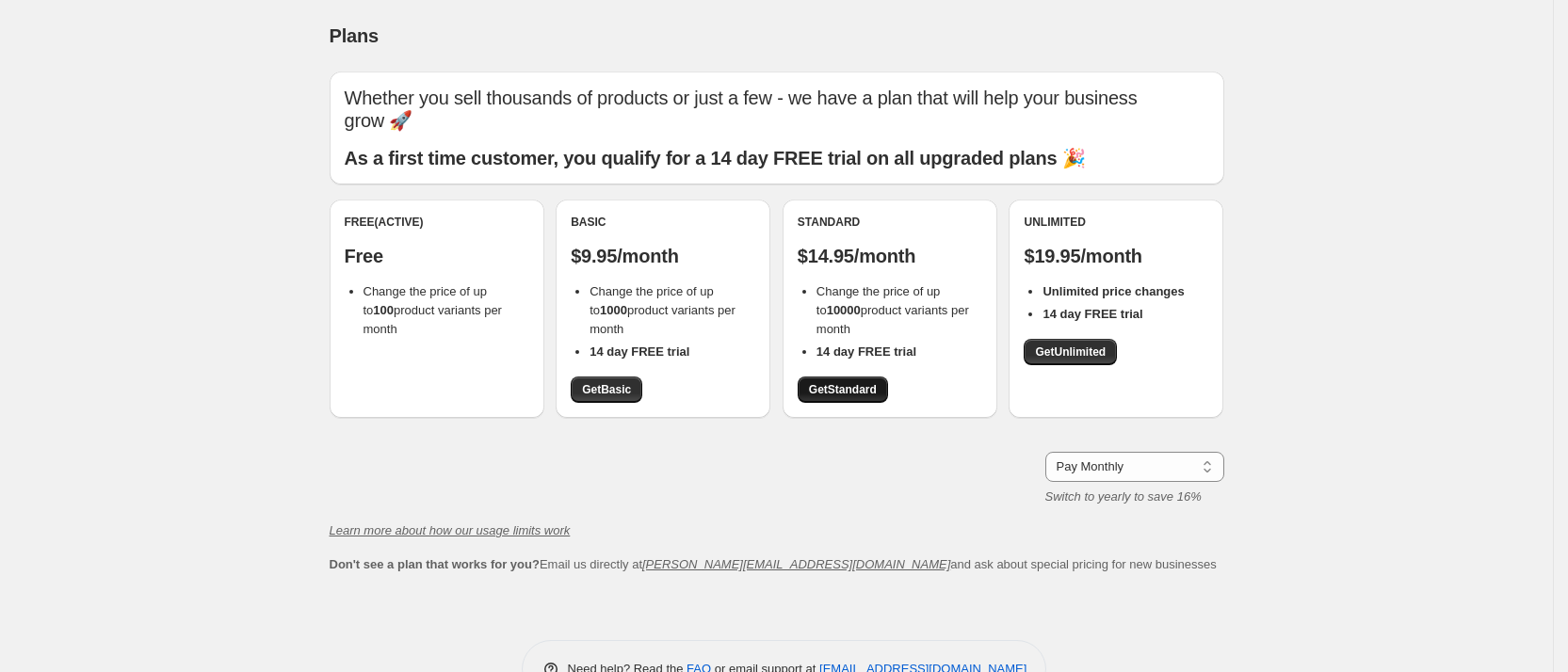
click at [853, 378] on link "Get Standard" at bounding box center [843, 389] width 91 height 26
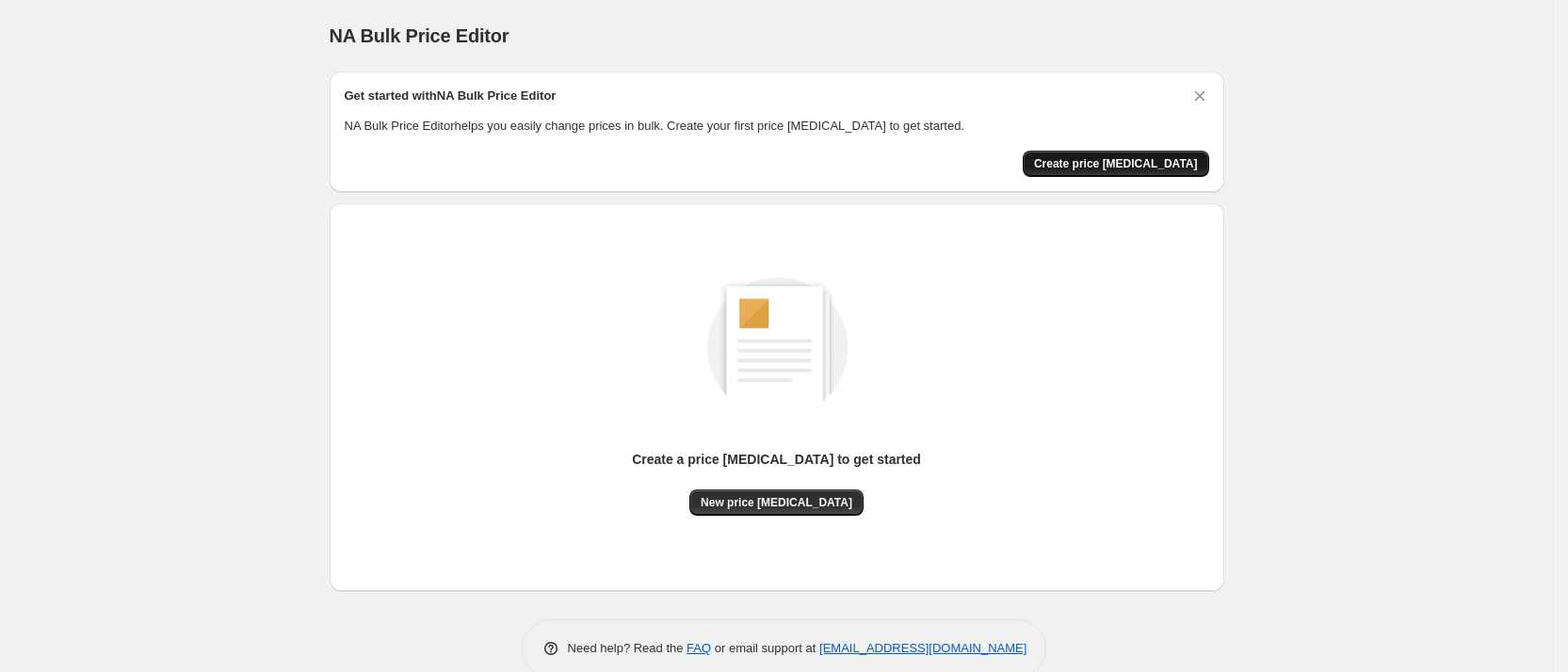
click at [1140, 154] on button "Create price [MEDICAL_DATA]" at bounding box center [1116, 164] width 187 height 26
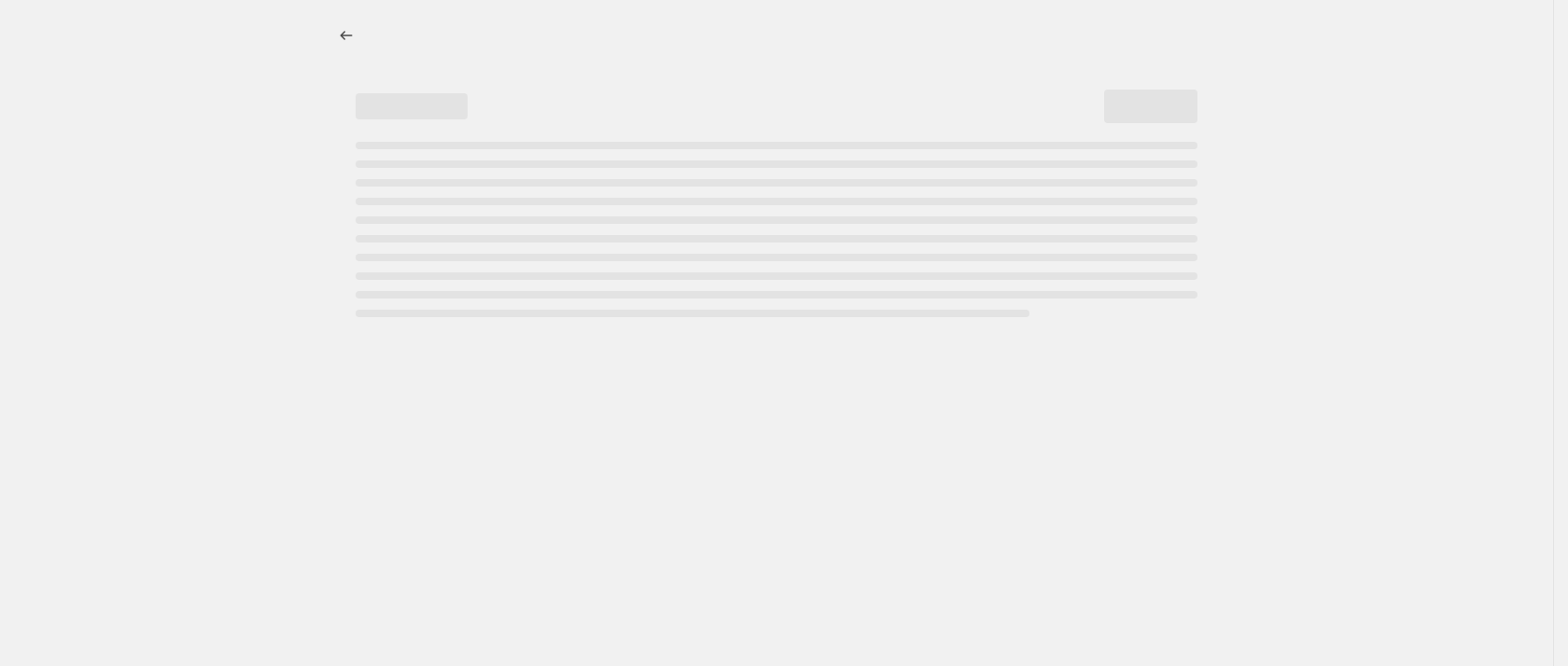
select select "percentage"
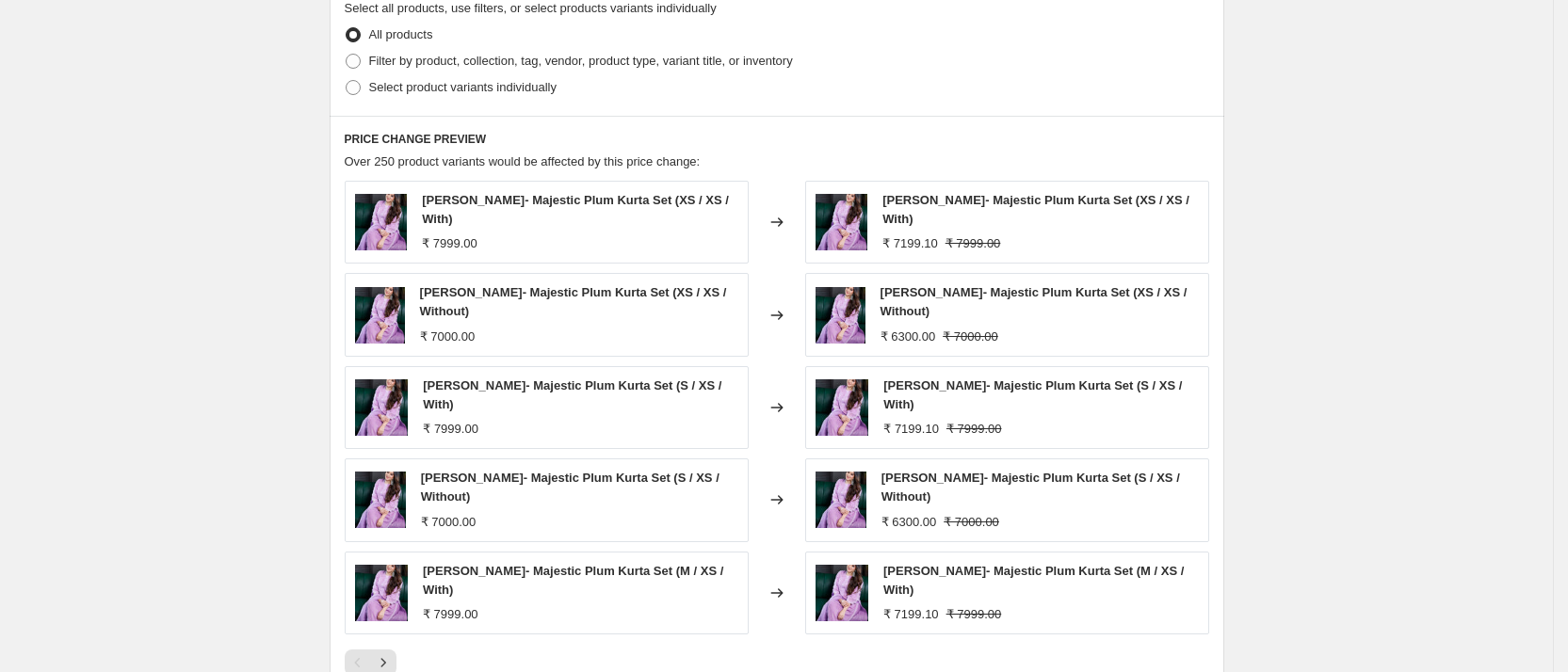
scroll to position [944, 0]
